Goal: Transaction & Acquisition: Purchase product/service

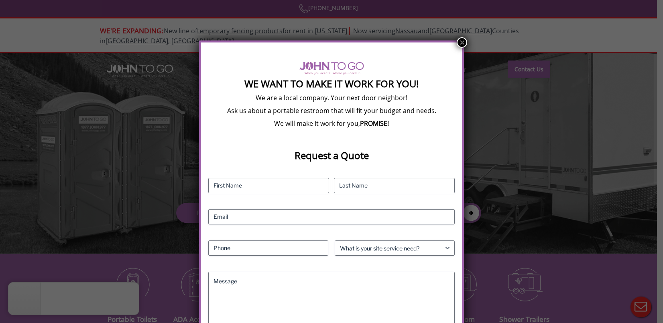
drag, startPoint x: 460, startPoint y: 42, endPoint x: 346, endPoint y: 21, distance: 115.8
click at [460, 42] on button "×" at bounding box center [461, 42] width 10 height 10
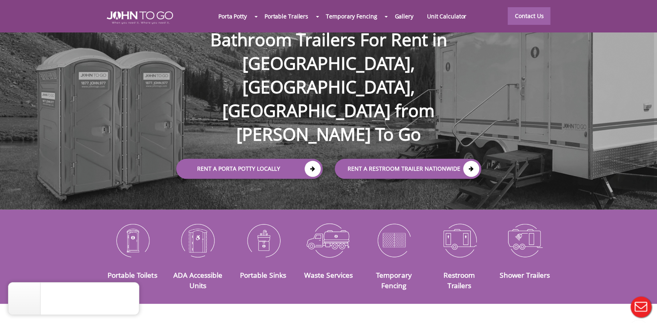
scroll to position [80, 0]
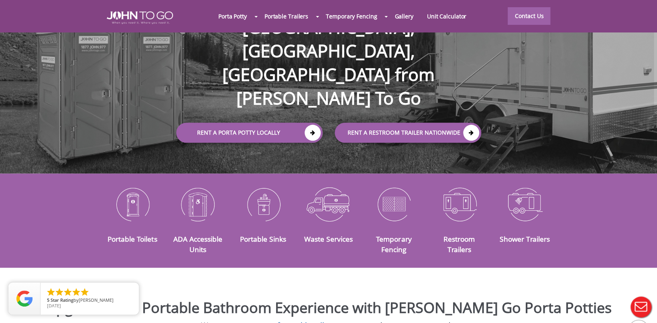
click at [309, 88] on div at bounding box center [328, 161] width 657 height 323
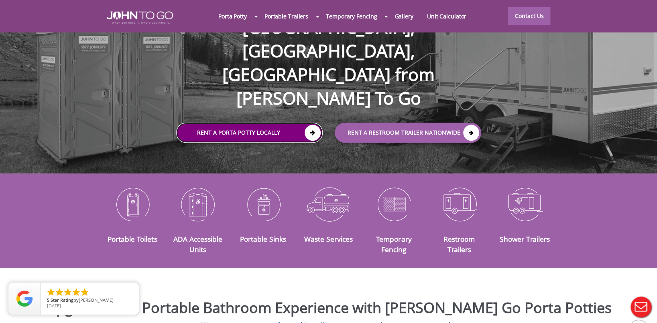
click at [309, 125] on icon at bounding box center [312, 133] width 16 height 16
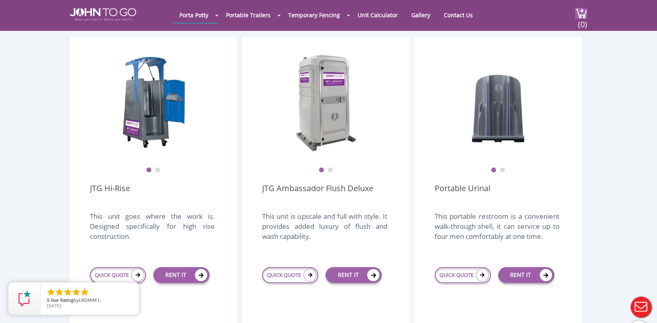
scroll to position [521, 0]
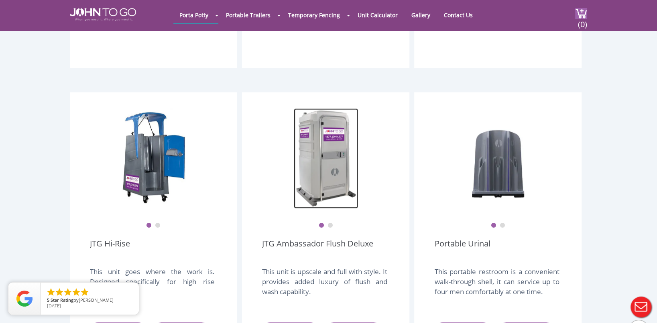
click at [332, 170] on img at bounding box center [326, 158] width 64 height 100
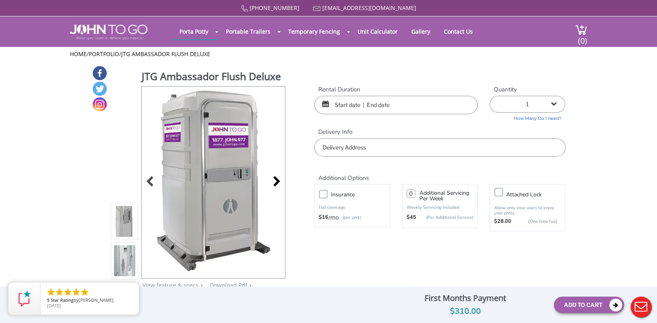
click at [278, 180] on div at bounding box center [274, 182] width 11 height 11
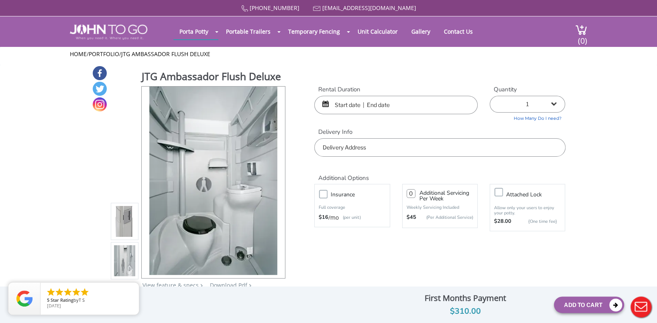
click at [397, 98] on input "text" at bounding box center [395, 105] width 163 height 18
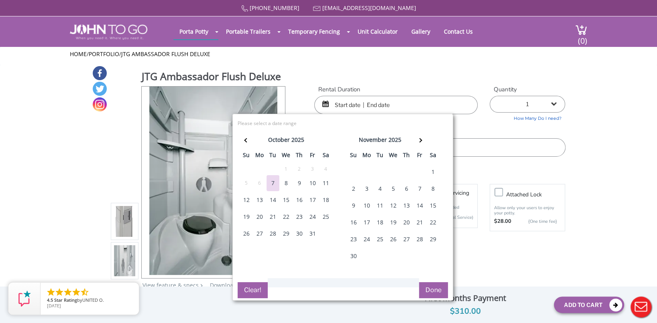
click at [310, 229] on div "31" at bounding box center [312, 234] width 13 height 16
click at [313, 231] on div "31" at bounding box center [312, 234] width 13 height 16
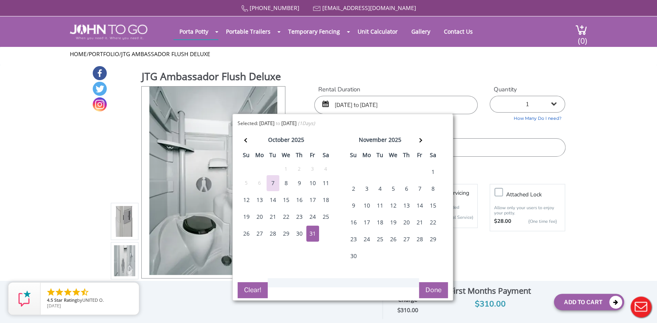
click at [300, 232] on div "30" at bounding box center [299, 234] width 13 height 16
click at [429, 168] on div "1" at bounding box center [432, 172] width 13 height 16
type input "10/30/2025 to 11/01/2025"
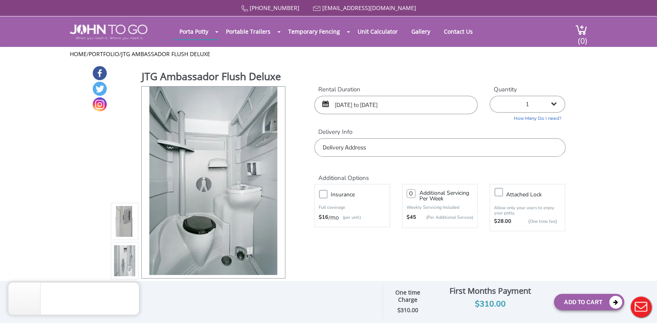
click at [396, 159] on div "Additional Options" at bounding box center [439, 169] width 263 height 25
click at [395, 154] on input "text" at bounding box center [439, 147] width 251 height 18
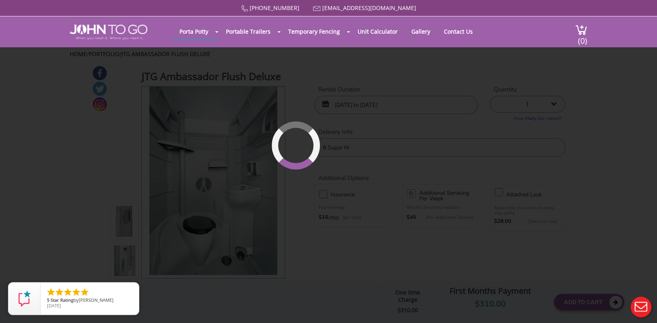
type input "8 Sugar Hill Rd, Kinnelon, NJ, USA"
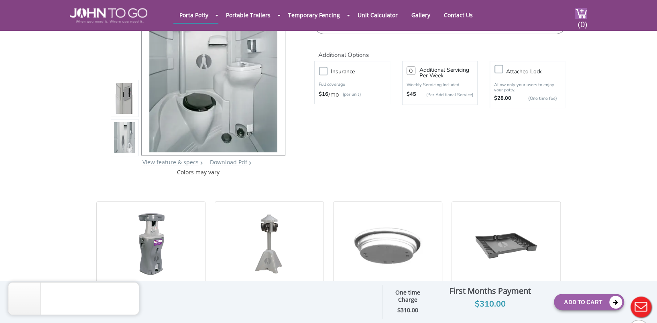
scroll to position [80, 0]
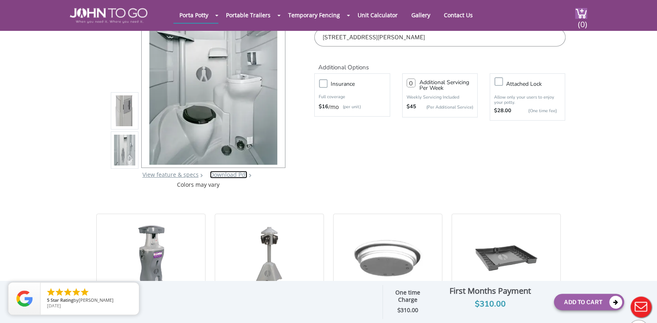
click at [240, 175] on link "Download Pdf" at bounding box center [228, 175] width 37 height 8
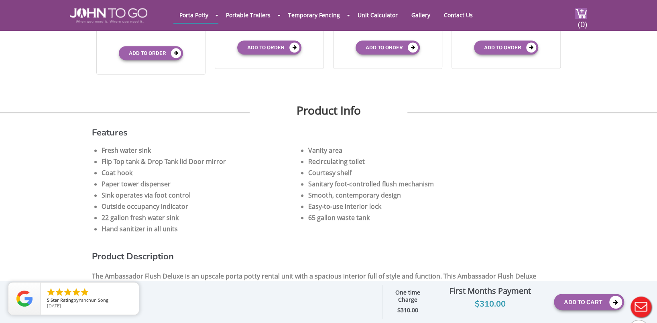
scroll to position [401, 0]
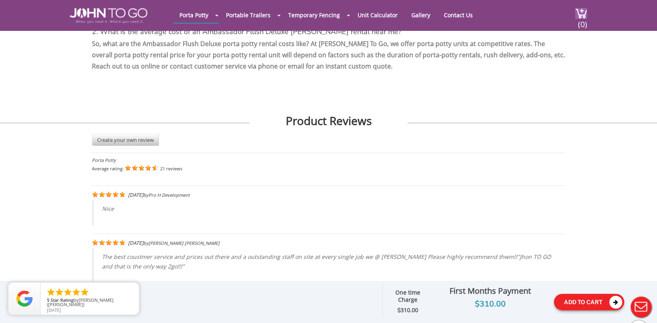
drag, startPoint x: 590, startPoint y: 300, endPoint x: 434, endPoint y: 262, distance: 161.0
click at [588, 300] on button "Add To Cart" at bounding box center [588, 302] width 70 height 16
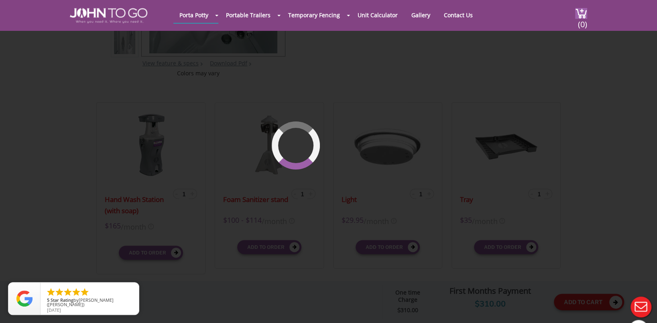
scroll to position [55, 0]
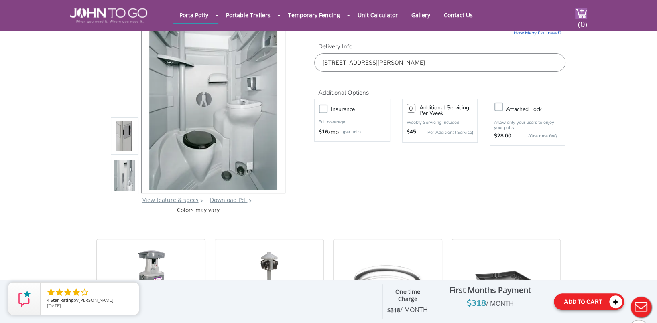
click at [612, 301] on icon at bounding box center [615, 302] width 13 height 13
click at [616, 298] on icon at bounding box center [615, 302] width 13 height 13
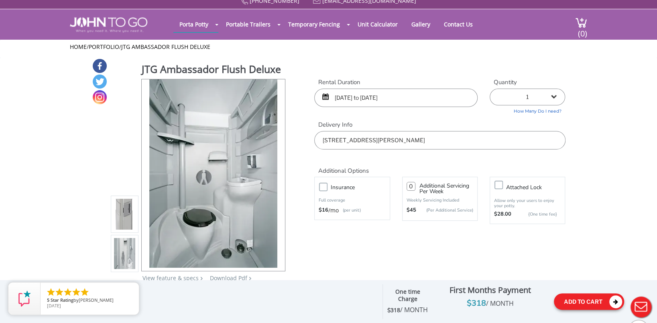
scroll to position [0, 0]
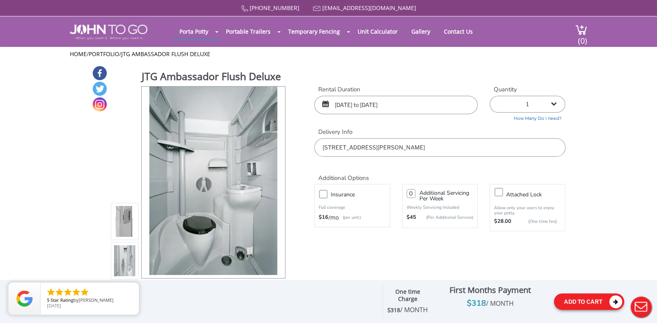
click at [598, 302] on button "Add To Cart" at bounding box center [588, 302] width 70 height 16
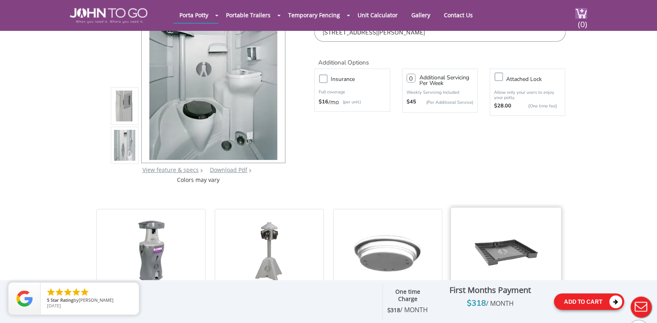
scroll to position [366, 0]
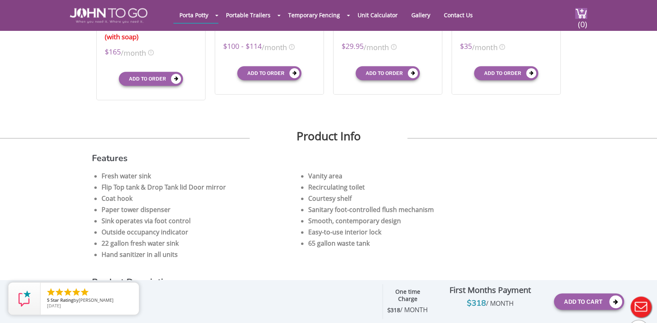
click at [419, 298] on div "One time Charge" at bounding box center [407, 296] width 43 height 17
click at [413, 299] on strong "One time Charge" at bounding box center [407, 295] width 25 height 15
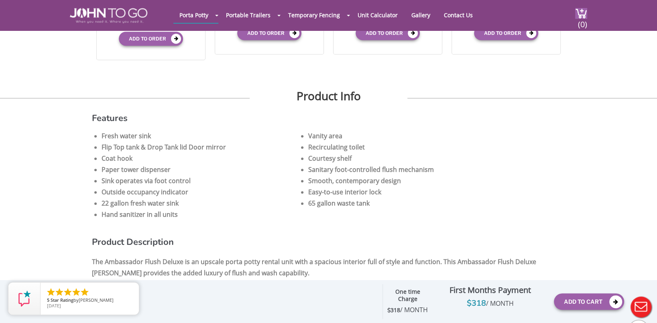
drag, startPoint x: 413, startPoint y: 299, endPoint x: 410, endPoint y: 305, distance: 6.1
click at [410, 305] on div "$ 318 / MONTH" at bounding box center [407, 310] width 43 height 10
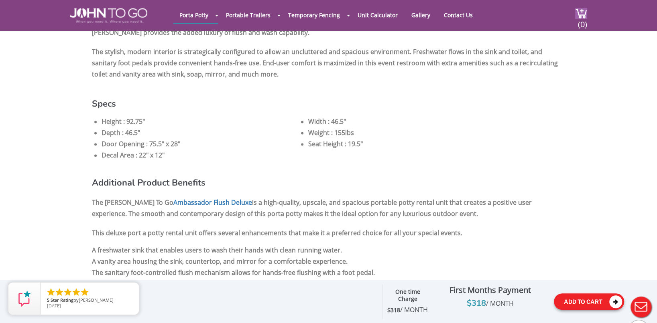
click at [616, 301] on icon at bounding box center [615, 302] width 13 height 13
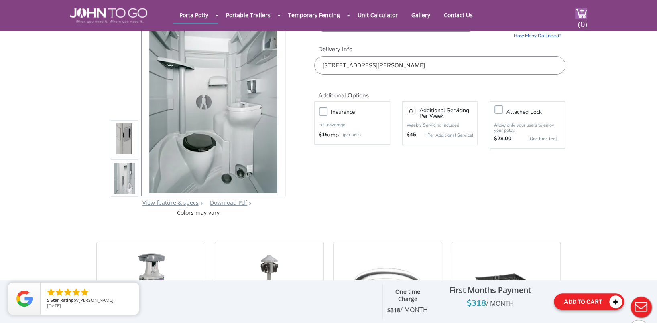
scroll to position [0, 0]
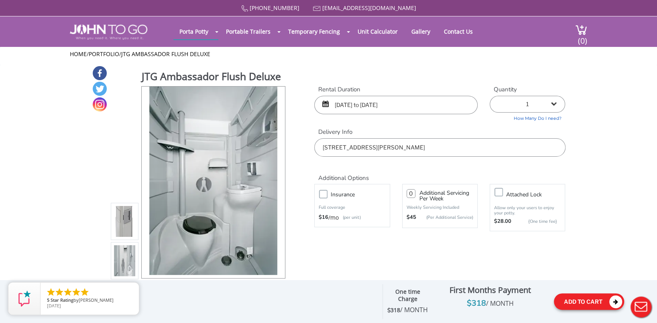
click at [618, 300] on icon at bounding box center [615, 302] width 13 height 13
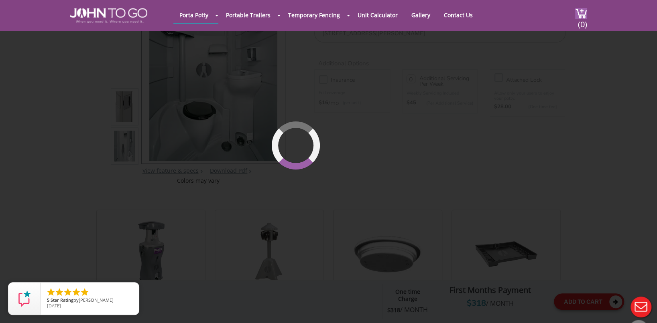
scroll to position [85, 0]
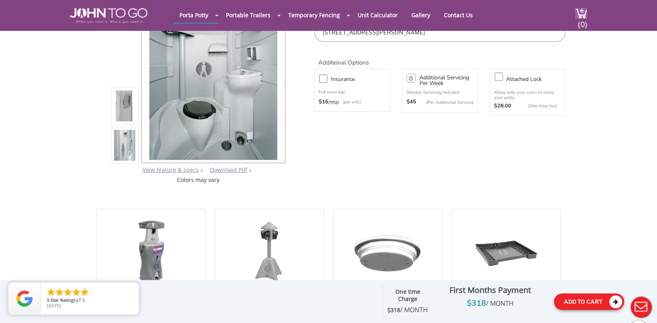
click at [598, 296] on button "Add To Cart" at bounding box center [588, 302] width 70 height 16
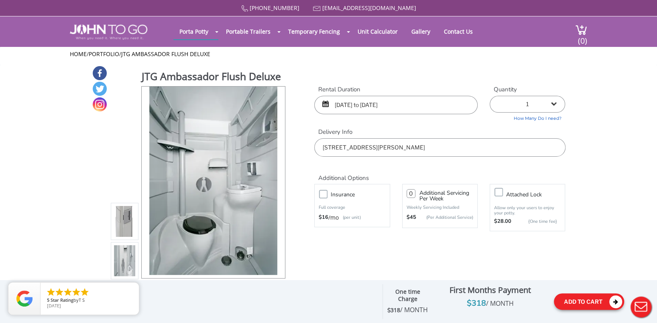
scroll to position [40, 0]
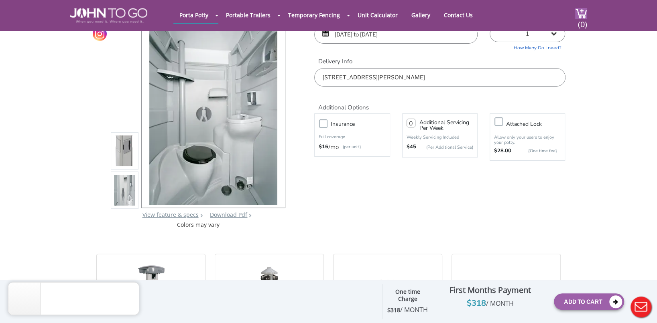
click at [554, 37] on select "1 2 (5% discount) 3 (8% discount) 4 (10% discount) 5 (12% discount) 6 (12% disc…" at bounding box center [526, 33] width 75 height 17
click at [489, 25] on select "1 2 (5% discount) 3 (8% discount) 4 (10% discount) 5 (12% discount) 6 (12% disc…" at bounding box center [526, 33] width 75 height 17
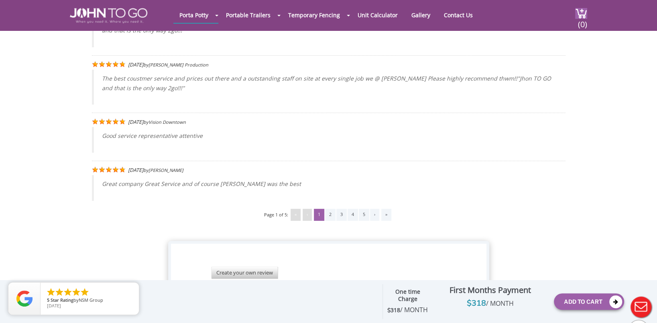
scroll to position [2003, 0]
click at [405, 314] on div "$ 318 / MONTH" at bounding box center [407, 310] width 43 height 10
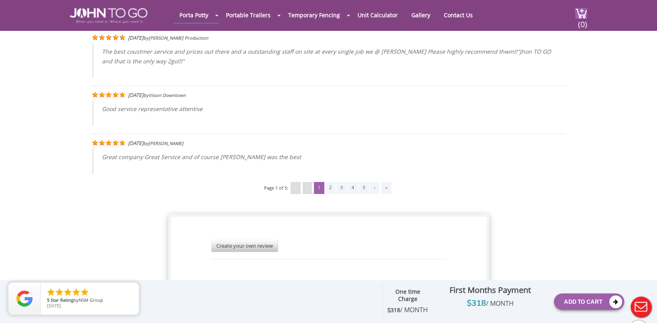
scroll to position [2048, 0]
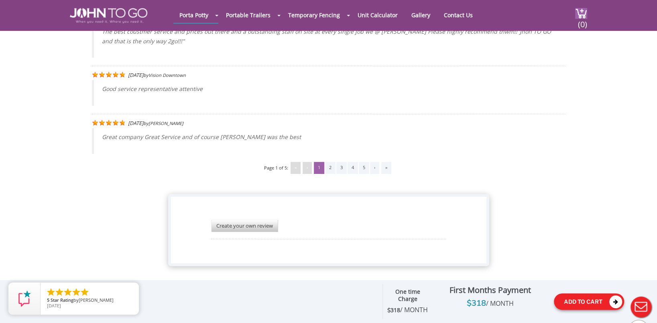
click at [614, 301] on icon at bounding box center [615, 302] width 13 height 13
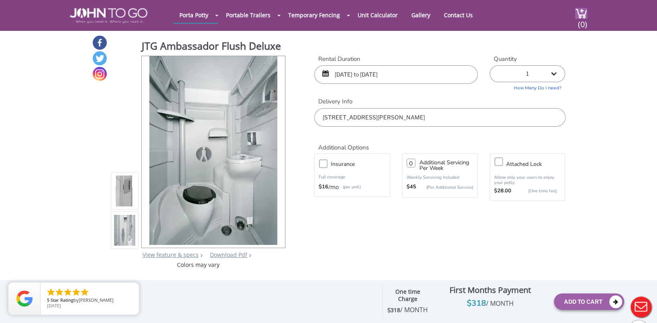
scroll to position [0, 0]
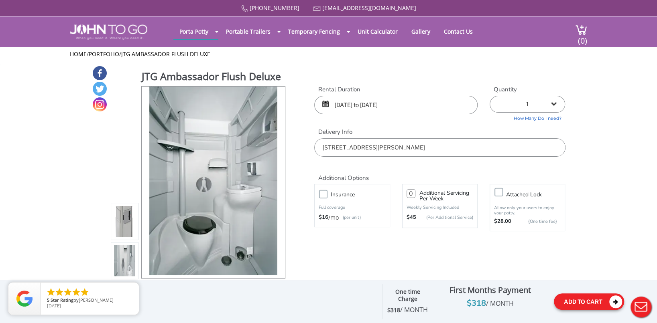
click at [600, 300] on button "Add To Cart" at bounding box center [588, 302] width 70 height 16
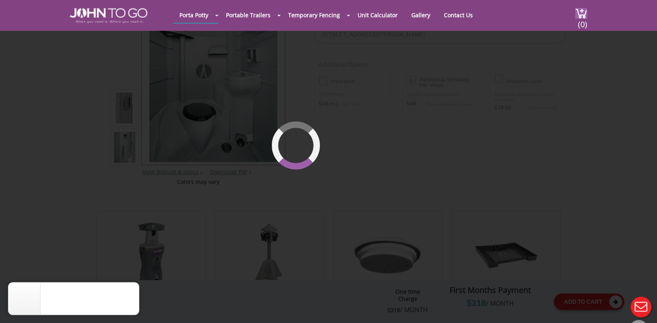
scroll to position [85, 0]
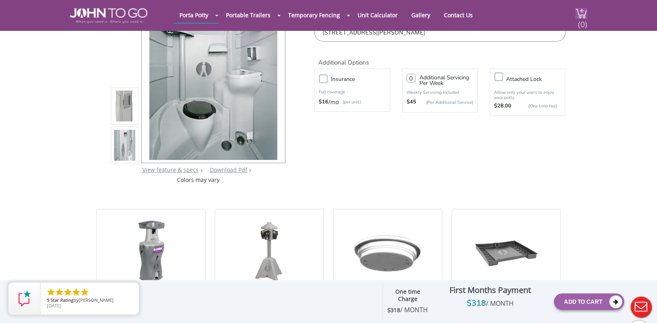
click at [579, 14] on span "(0)" at bounding box center [582, 20] width 10 height 17
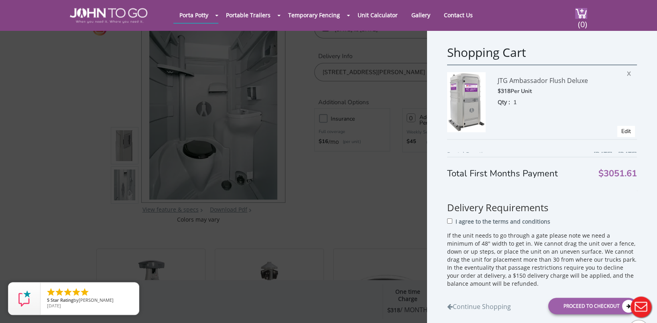
scroll to position [45, 0]
click at [587, 303] on div "Proceed to Checkout" at bounding box center [592, 306] width 89 height 16
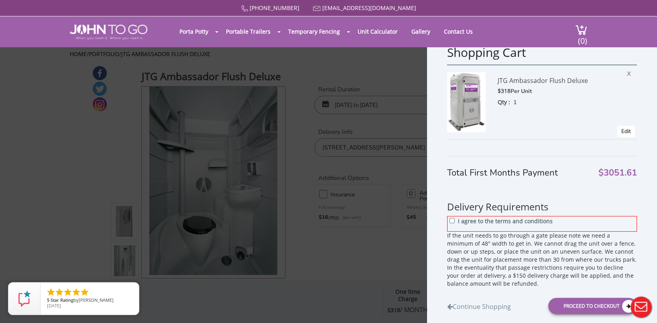
click at [455, 224] on div "I agree to the terms and conditions" at bounding box center [542, 224] width 190 height 16
click at [452, 220] on input "I agree to the terms and conditions" at bounding box center [451, 220] width 5 height 5
checkbox input "true"
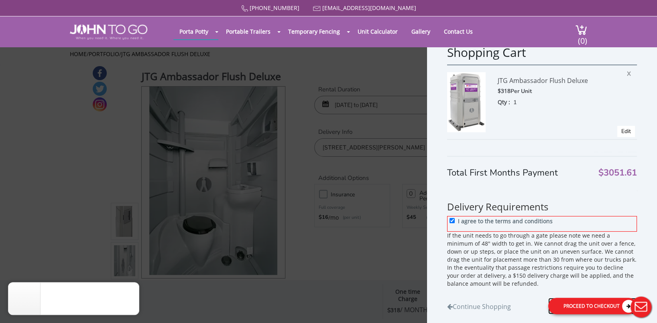
click at [589, 307] on div "Proceed to Checkout" at bounding box center [592, 306] width 89 height 16
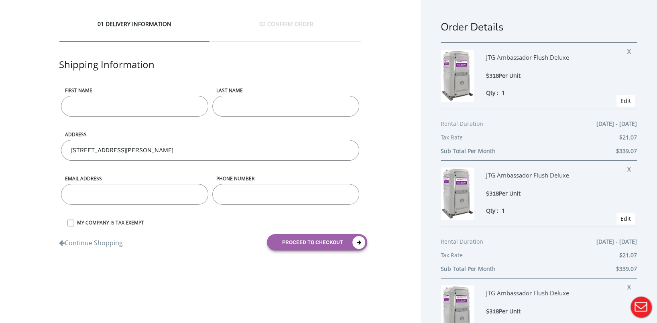
click at [154, 111] on input "First name" at bounding box center [134, 106] width 147 height 21
type input "Chris"
type input "DelGiudice"
type input "chris_delgiudice@bd.com"
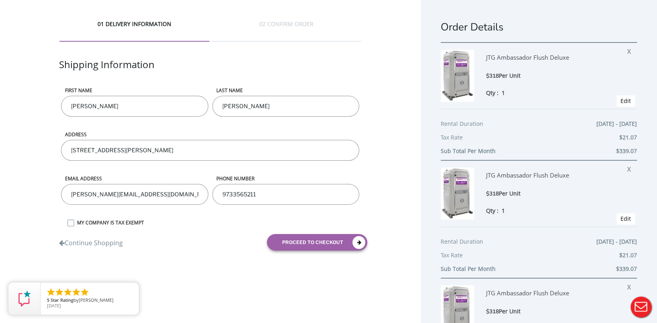
drag, startPoint x: 274, startPoint y: 197, endPoint x: 193, endPoint y: 193, distance: 81.5
click at [193, 193] on form "First name Chris LAST NAME DelGiudice ADDRESS 8 Sugar Hill Rd, Kinnelon, NJ, US…" at bounding box center [210, 172] width 302 height 170
type input "9739977637"
drag, startPoint x: 165, startPoint y: 200, endPoint x: -20, endPoint y: 183, distance: 186.5
click at [0, 183] on html "Home 01 DELIVERY INFORMATION 02 CONFIRM ORDER Shipping Information First name C…" at bounding box center [328, 167] width 657 height 334
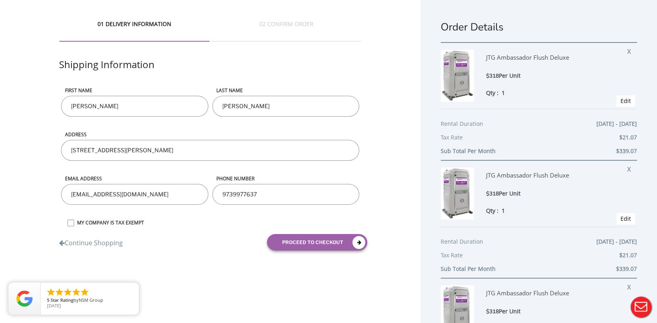
type input "ChrisDG59@gmail.com"
click at [227, 257] on div "01 DELIVERY INFORMATION 02 CONFIRM ORDER Shipping Information First name Chris …" at bounding box center [210, 138] width 420 height 277
click at [317, 243] on button "proceed to checkout" at bounding box center [317, 242] width 100 height 16
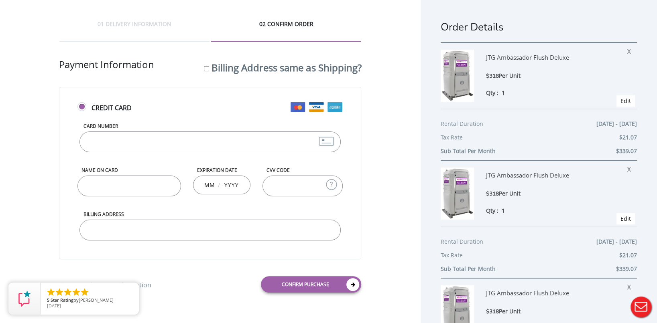
click at [128, 134] on input "Card Number" at bounding box center [209, 142] width 261 height 21
type input "8 Sugar Hill Rd"
type input "371292407724008"
type input "Chris Delgiudice"
type input "12"
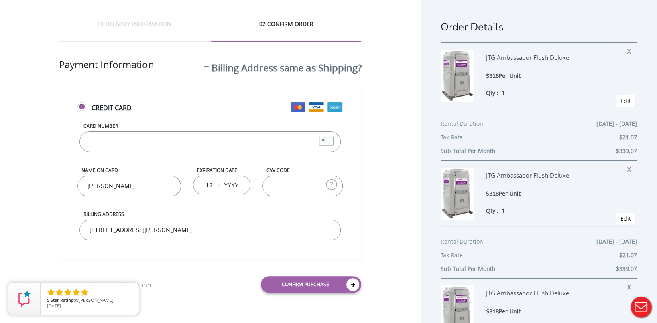
type input "2026"
type input "2029"
click at [230, 231] on input "8 Sugar Hill Rd" at bounding box center [209, 230] width 261 height 21
type input "8 Sugar Hill Rd Kinnelon NJ 07405"
click at [300, 281] on link "Confirm purchase" at bounding box center [311, 284] width 100 height 16
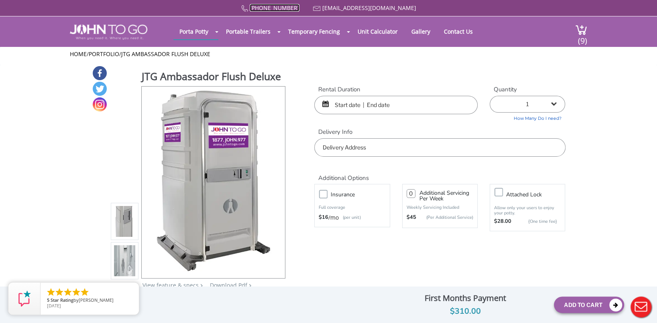
click at [299, 7] on link "[PHONE_NUMBER]" at bounding box center [274, 8] width 50 height 8
click at [585, 26] on img at bounding box center [581, 29] width 12 height 11
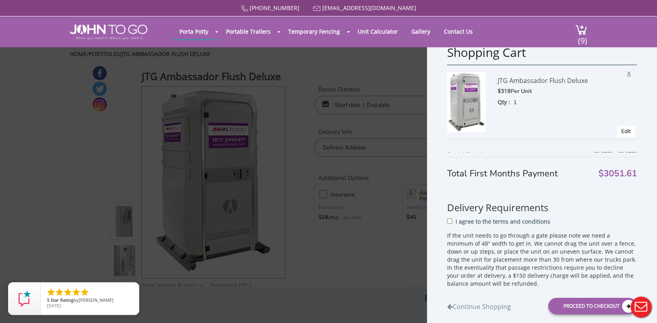
click at [626, 72] on span "X" at bounding box center [630, 72] width 8 height 10
